Goal: Task Accomplishment & Management: Manage account settings

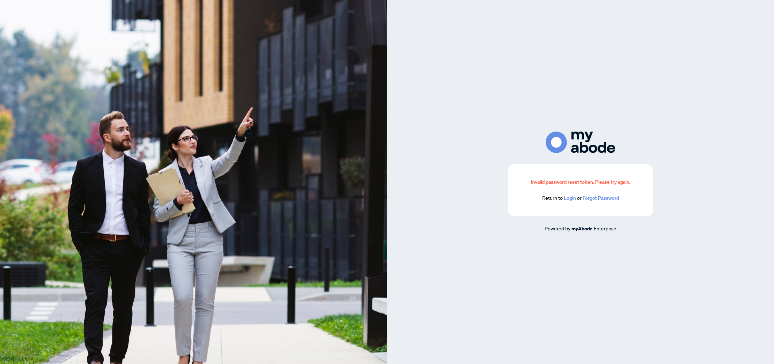
click at [570, 199] on link "Login" at bounding box center [570, 198] width 12 height 6
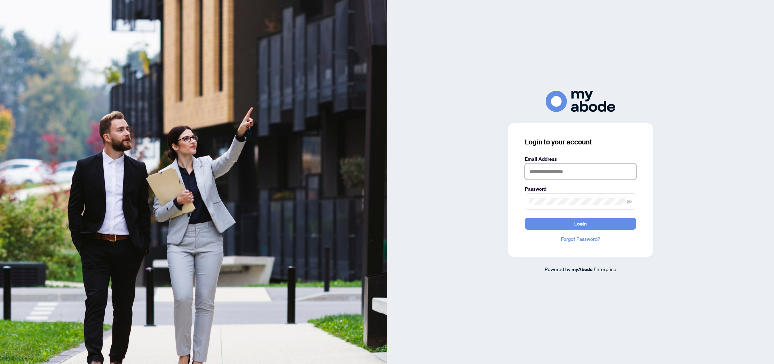
type input "**********"
click at [580, 223] on button "Login" at bounding box center [580, 224] width 111 height 12
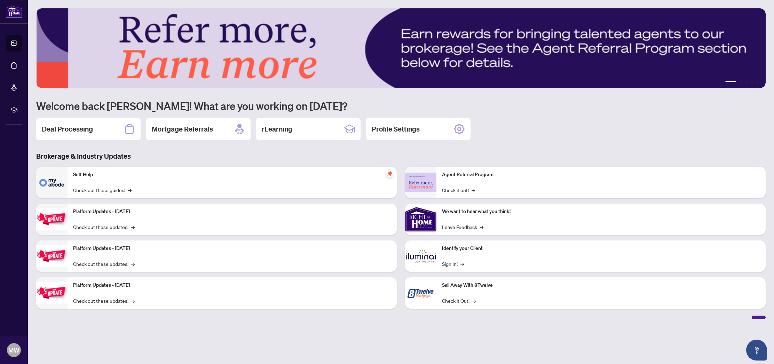
click at [61, 127] on h2 "Deal Processing" at bounding box center [67, 129] width 51 height 10
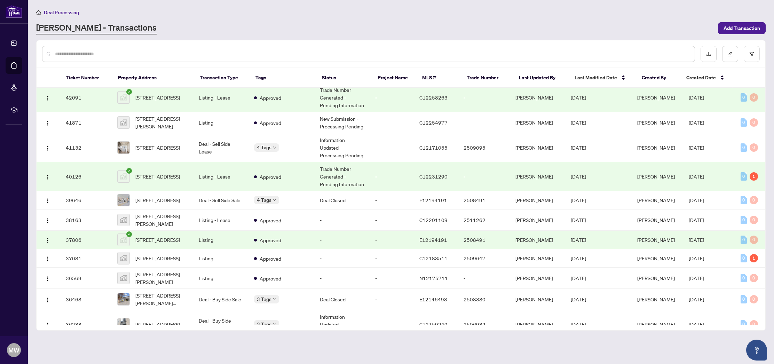
scroll to position [369, 0]
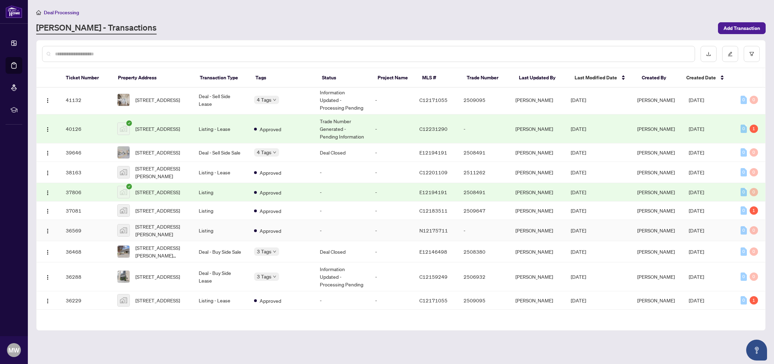
click at [149, 238] on span "15 Farr Avenue, East Gwillimbury, ON, Canada" at bounding box center [161, 230] width 52 height 15
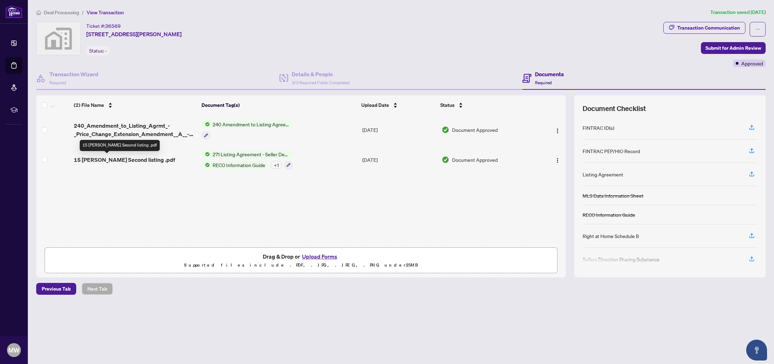
click at [109, 161] on span "15 Farr Second listing .pdf" at bounding box center [124, 160] width 101 height 8
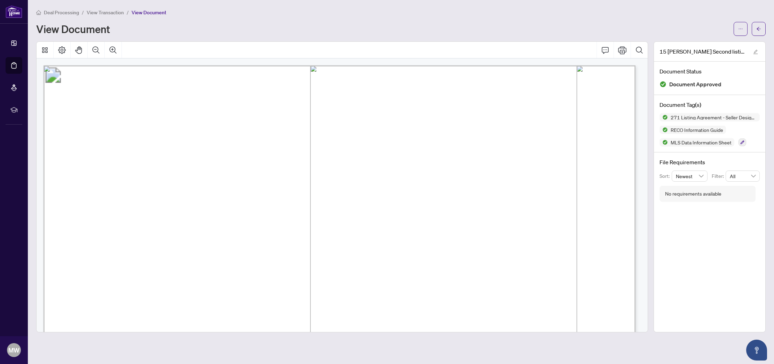
scroll to position [140, 0]
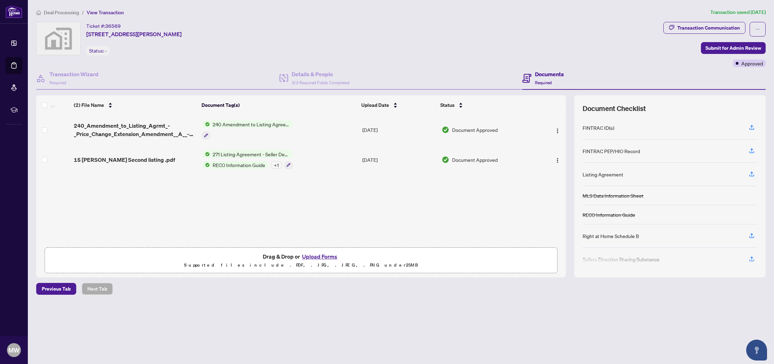
click at [318, 255] on button "Upload Forms" at bounding box center [319, 256] width 39 height 9
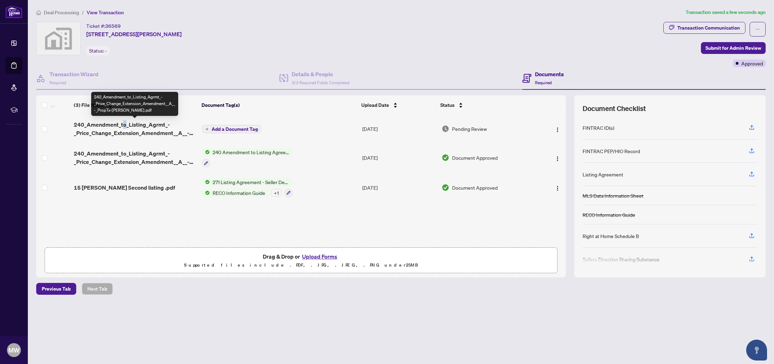
click at [124, 127] on span "240_Amendment_to_Listing_Agrmt_-_Price_Change_Extension_Amendment__A__-_PropTx-…" at bounding box center [135, 128] width 122 height 17
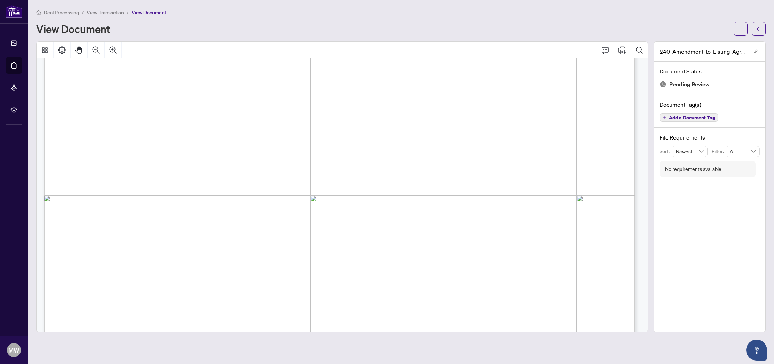
scroll to position [214, 0]
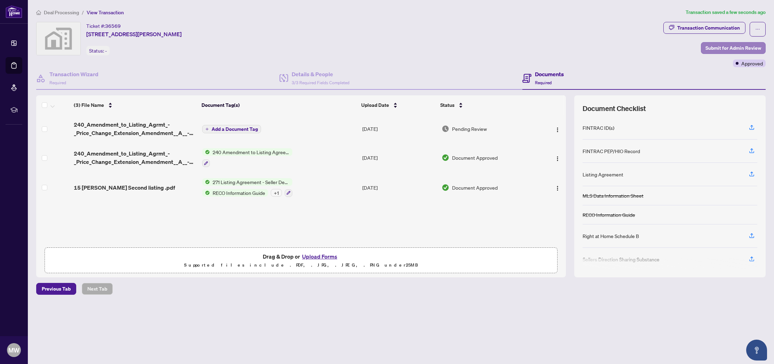
click at [718, 47] on span "Submit for Admin Review" at bounding box center [733, 47] width 56 height 11
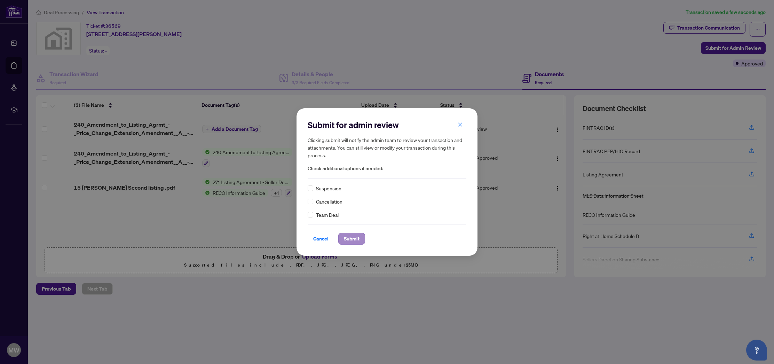
click at [355, 241] on span "Submit" at bounding box center [352, 238] width 16 height 11
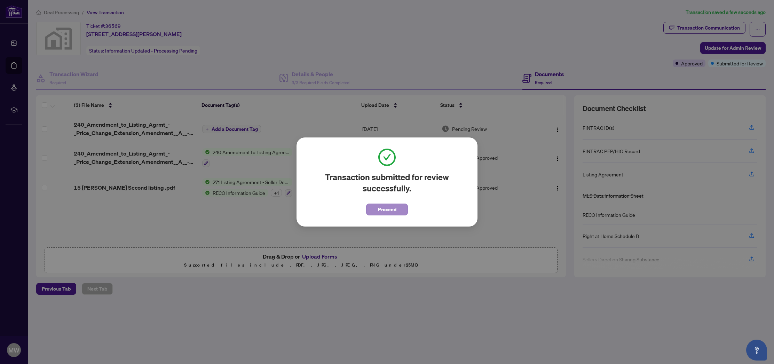
click at [385, 207] on span "Proceed" at bounding box center [387, 209] width 18 height 11
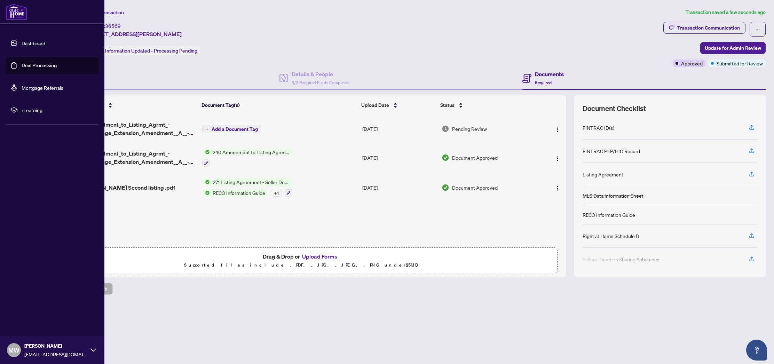
click at [25, 42] on link "Dashboard" at bounding box center [34, 43] width 24 height 6
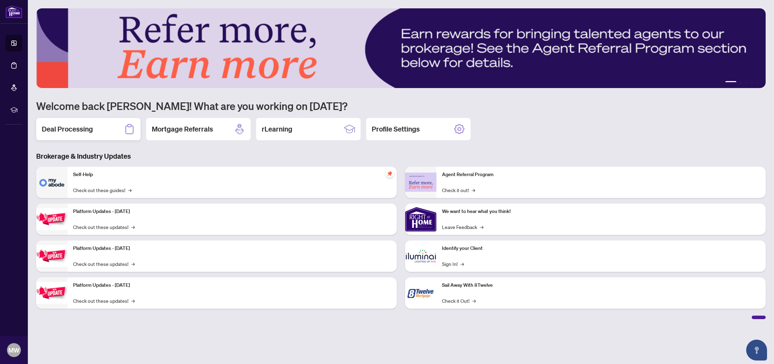
click at [87, 131] on h2 "Deal Processing" at bounding box center [67, 129] width 51 height 10
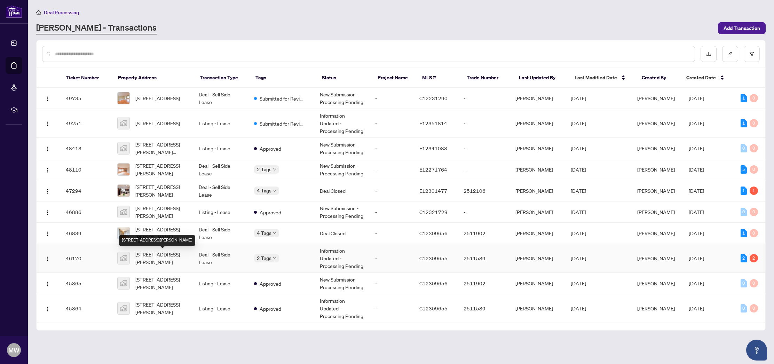
click at [167, 253] on span "912-33 Charles Street West #912, Toronto, Ontario M4Y 0A2, Canada" at bounding box center [161, 258] width 52 height 15
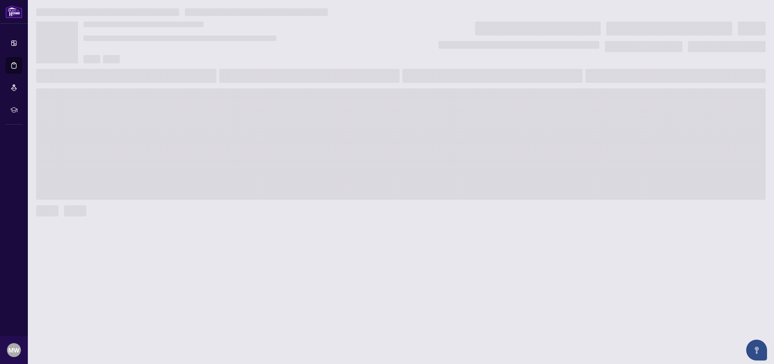
click at [167, 253] on main at bounding box center [401, 182] width 746 height 364
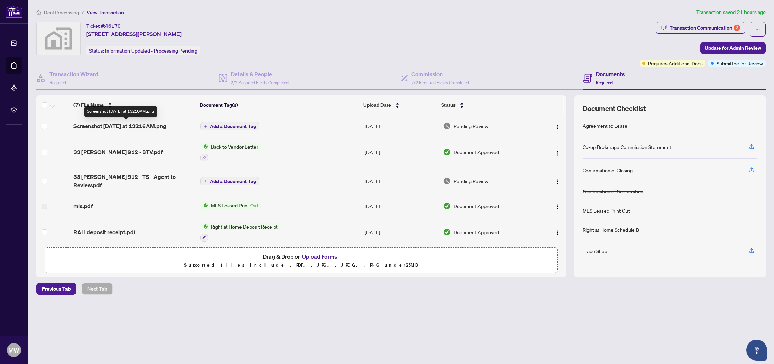
click at [111, 123] on span "Screenshot 2025-08-24 at 13216AM.png" at bounding box center [119, 126] width 93 height 8
